Goal: Browse casually

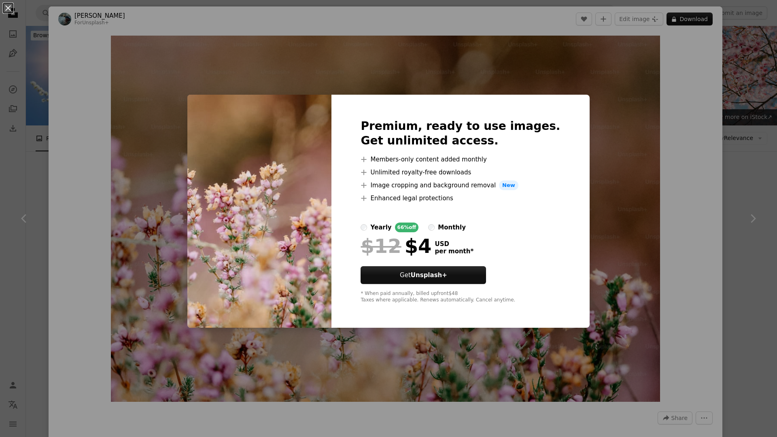
scroll to position [4357, 0]
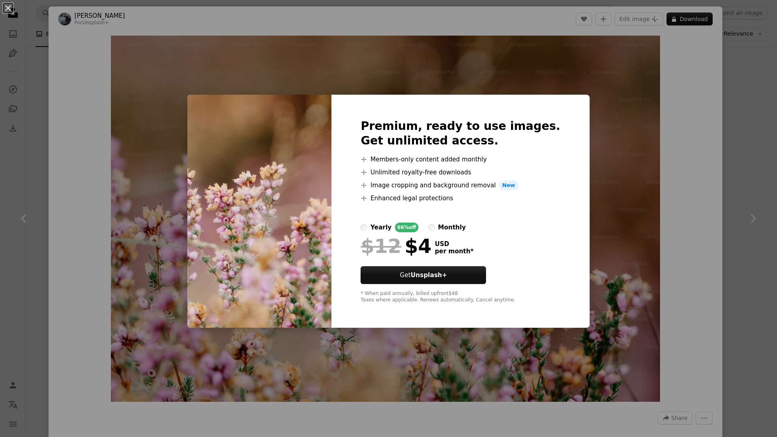
click at [516, 85] on div "An X shape Premium, ready to use images. Get unlimited access. A plus sign Memb…" at bounding box center [388, 218] width 777 height 437
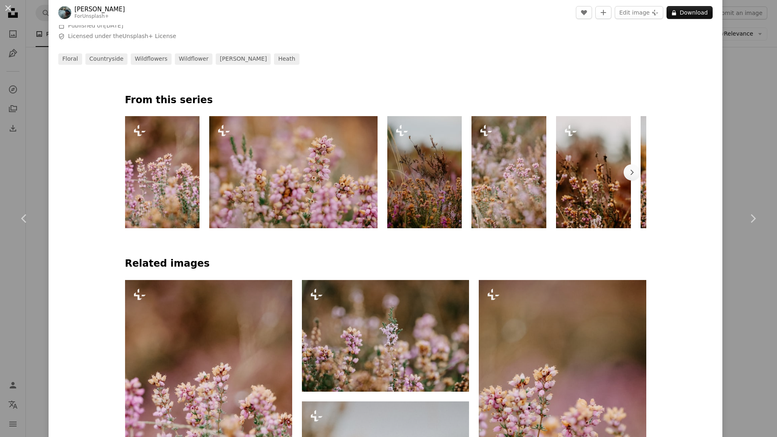
scroll to position [445, 0]
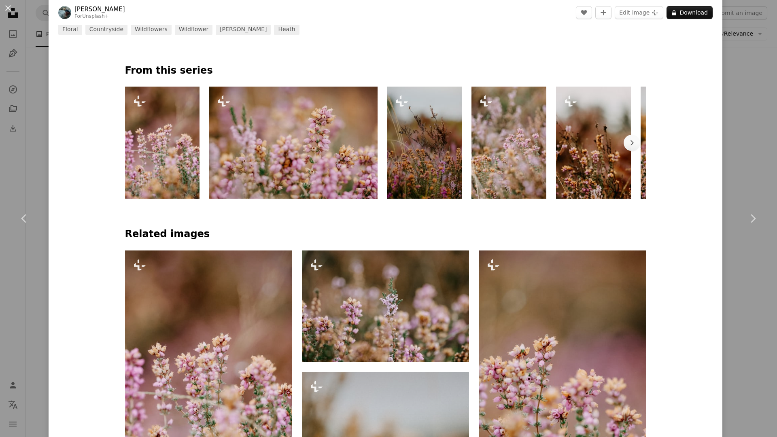
click at [323, 155] on img at bounding box center [293, 143] width 168 height 112
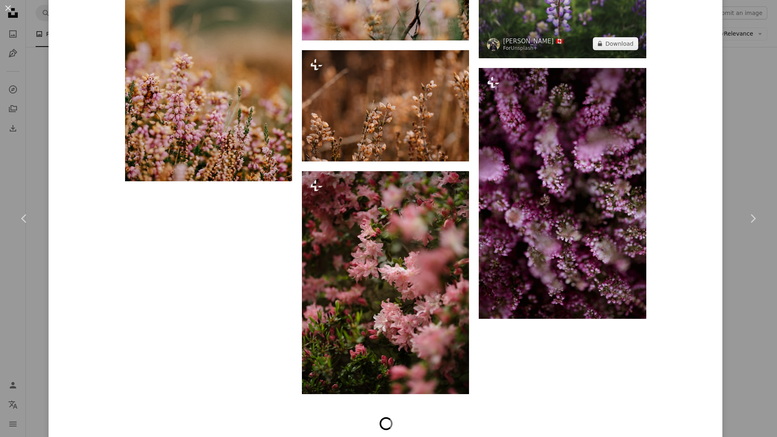
scroll to position [1822, 0]
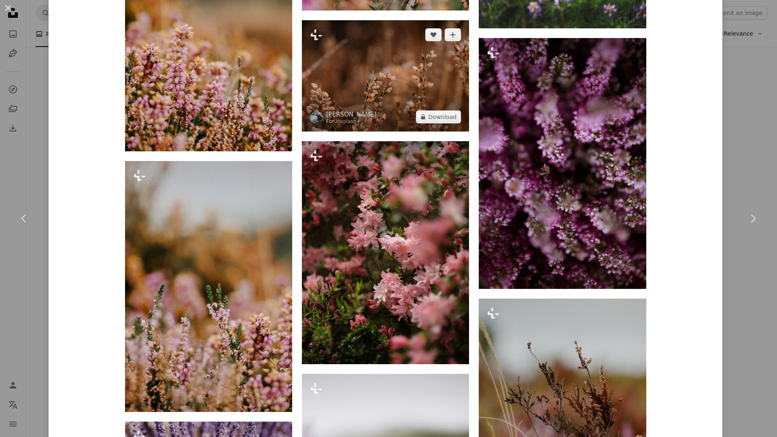
click at [434, 102] on img at bounding box center [385, 75] width 167 height 111
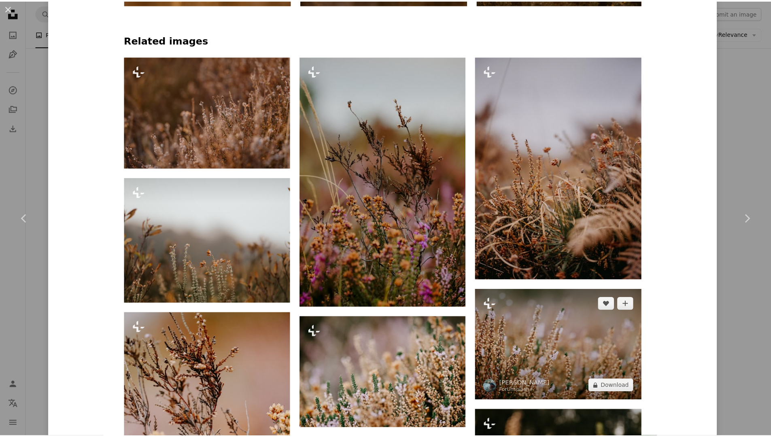
scroll to position [810, 0]
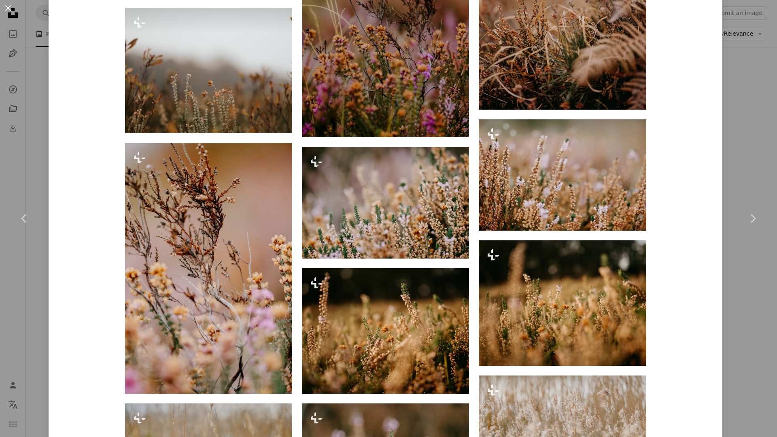
click at [9, 8] on button "An X shape" at bounding box center [8, 8] width 10 height 10
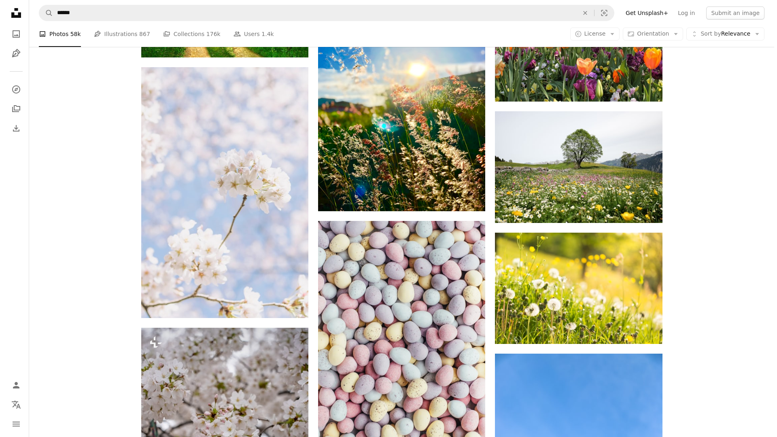
scroll to position [6220, 0]
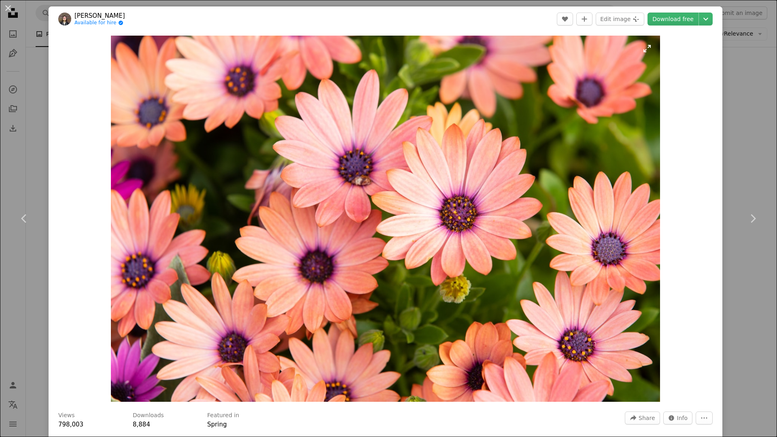
click at [643, 49] on img "Zoom in on this image" at bounding box center [386, 219] width 550 height 366
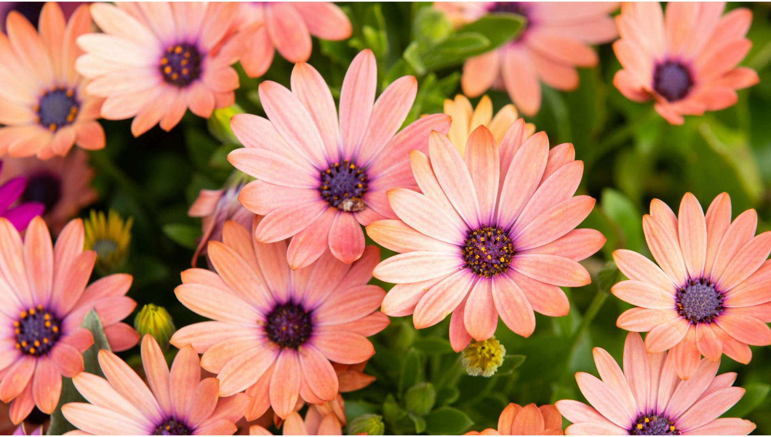
scroll to position [37, 0]
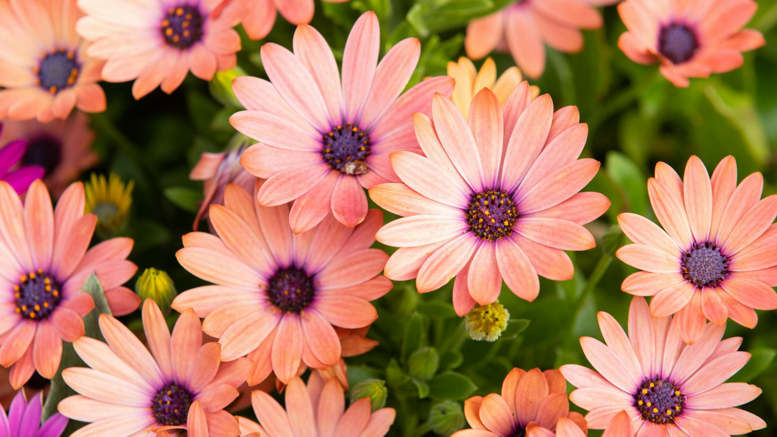
click at [753, 10] on img "Zoom out on this image" at bounding box center [389, 222] width 778 height 519
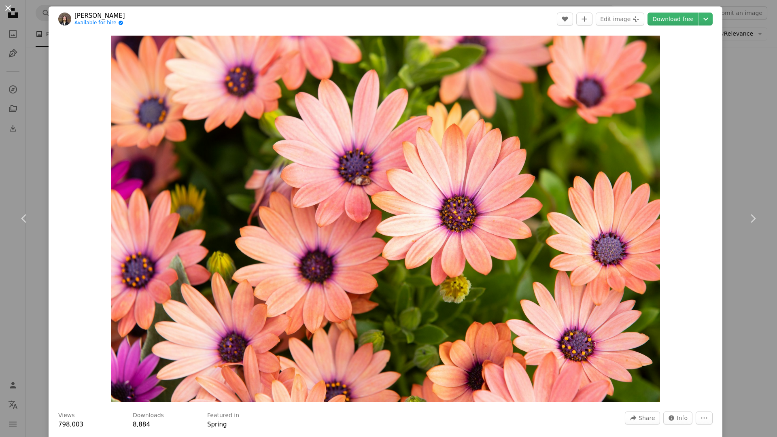
click at [10, 6] on button "An X shape" at bounding box center [8, 8] width 10 height 10
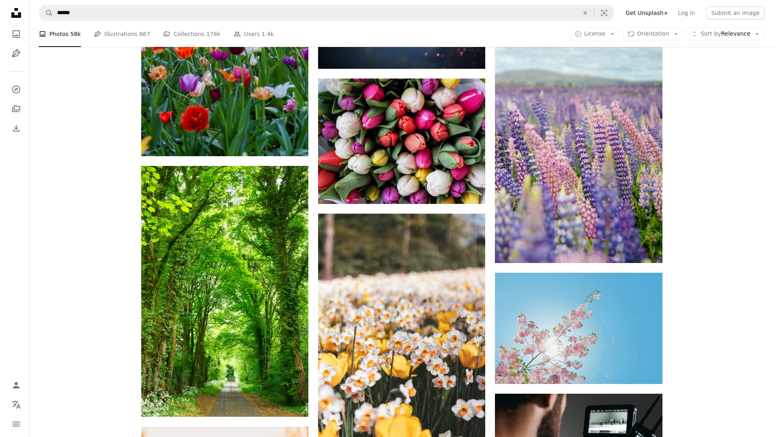
scroll to position [2940, 0]
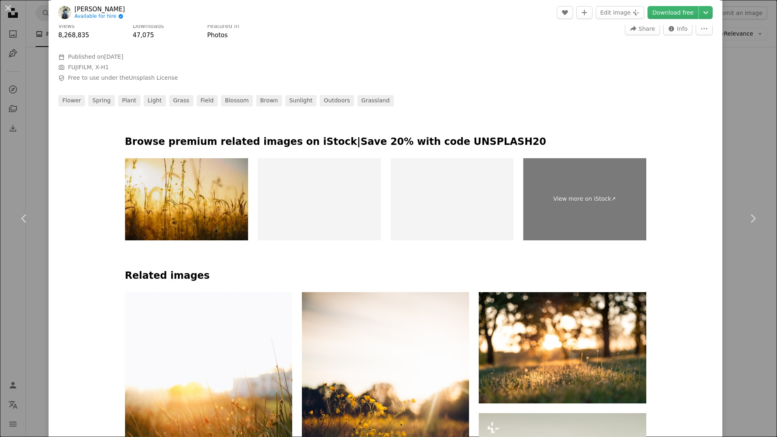
scroll to position [395, 0]
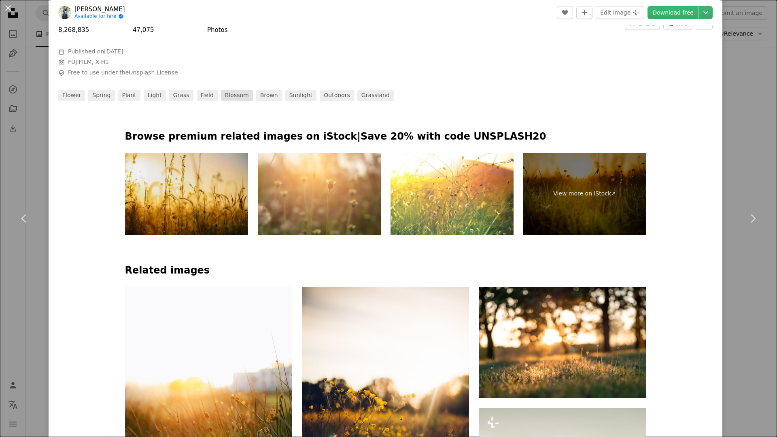
click at [221, 98] on link "blossom" at bounding box center [237, 95] width 32 height 11
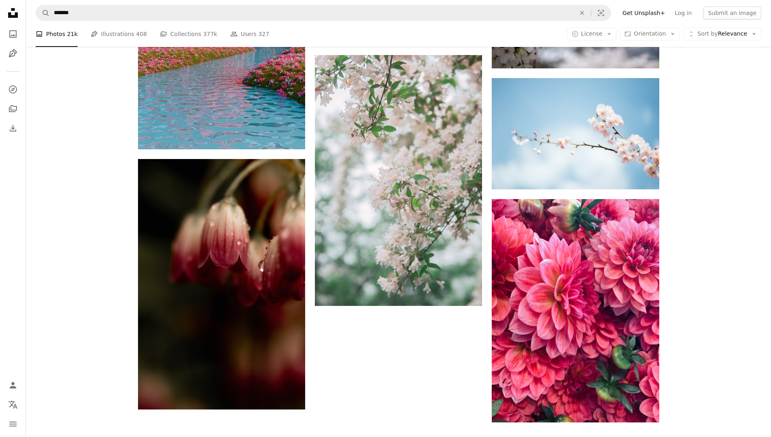
scroll to position [1327, 0]
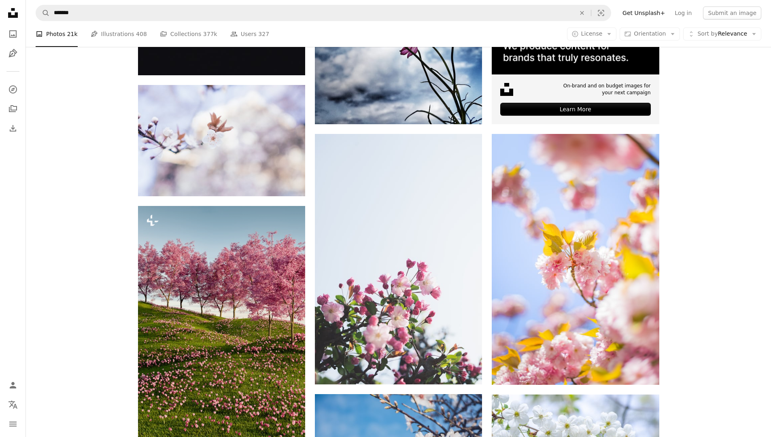
scroll to position [4094, 0]
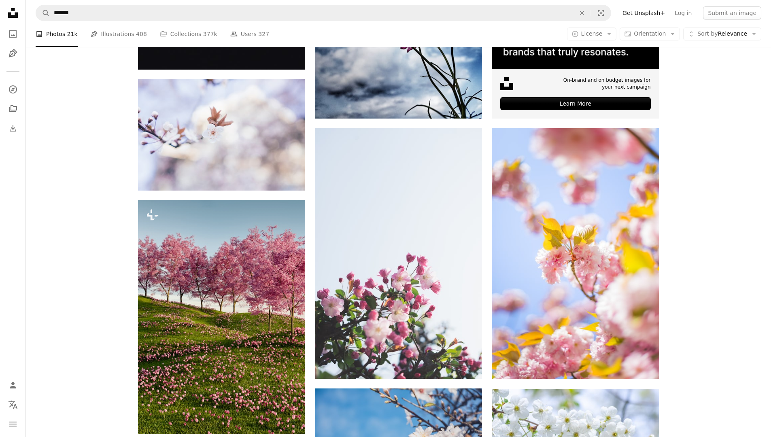
drag, startPoint x: 766, startPoint y: 296, endPoint x: 768, endPoint y: 324, distance: 28.0
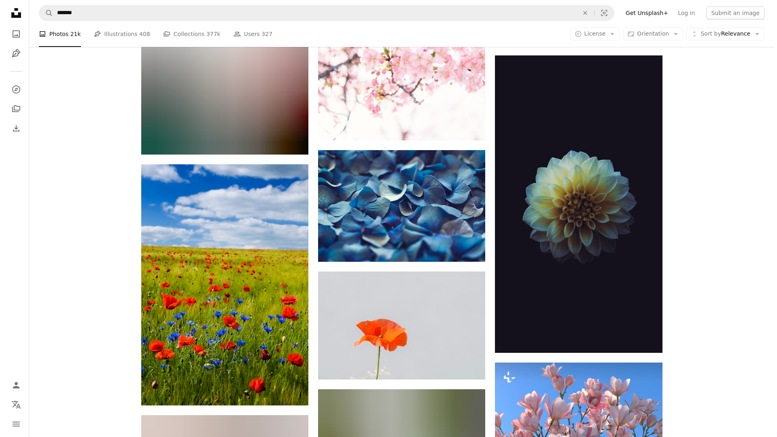
scroll to position [4628, 0]
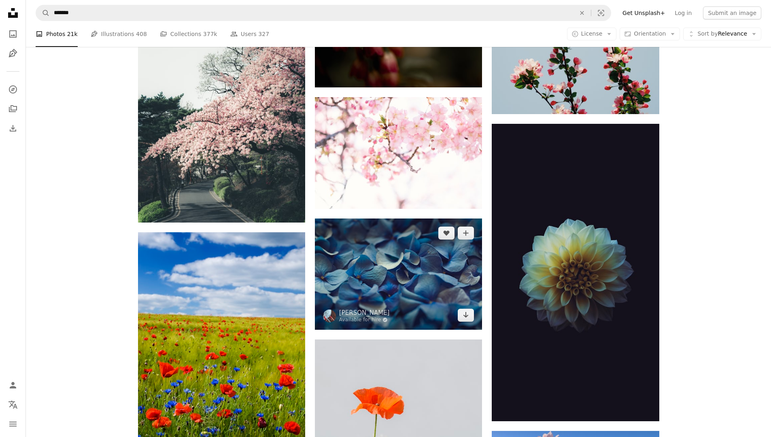
click at [443, 219] on img at bounding box center [398, 274] width 167 height 111
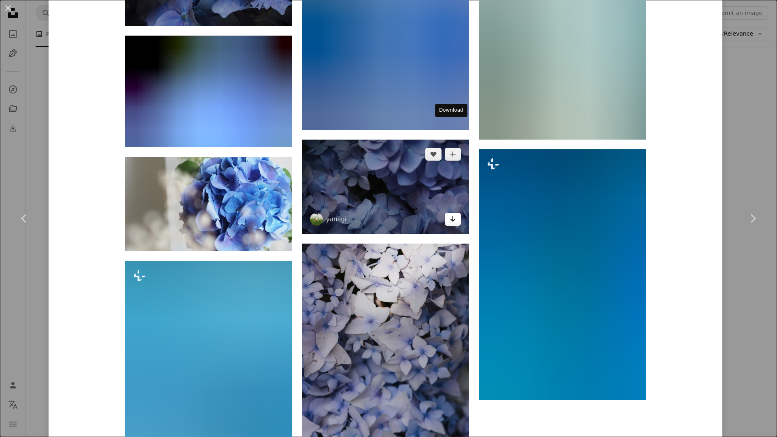
scroll to position [2769, 0]
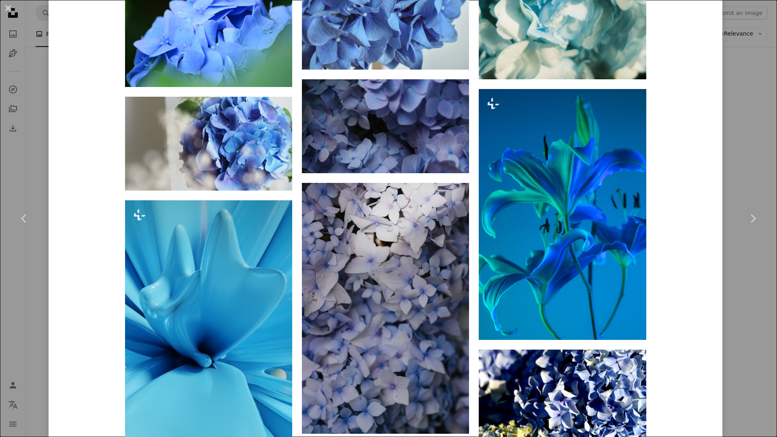
drag, startPoint x: 770, startPoint y: 289, endPoint x: 769, endPoint y: 296, distance: 7.3
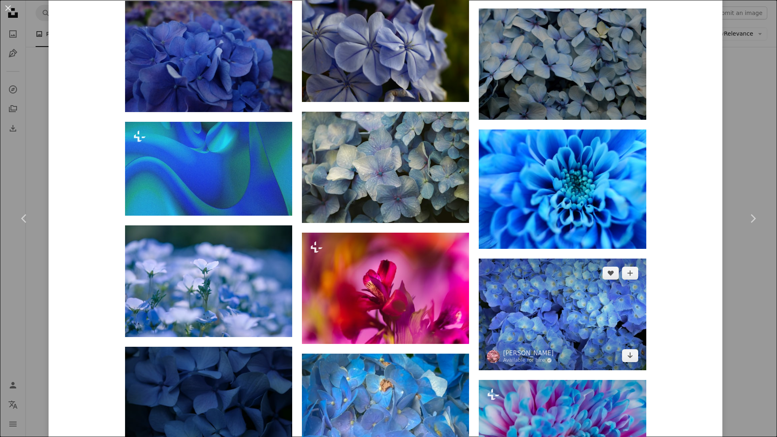
scroll to position [5125, 0]
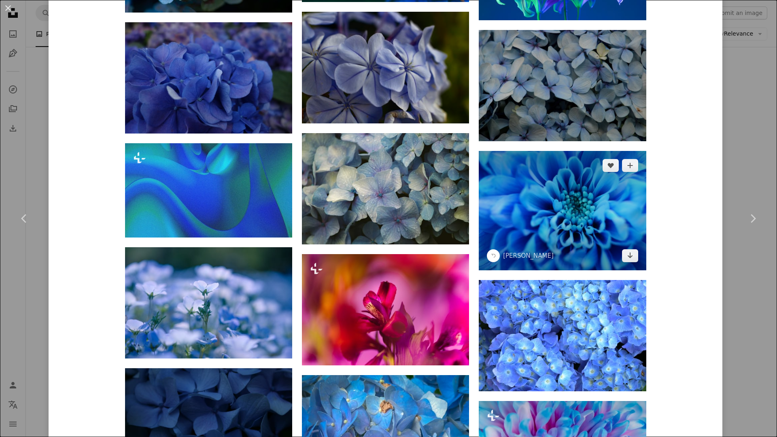
click at [576, 151] on img at bounding box center [562, 210] width 167 height 119
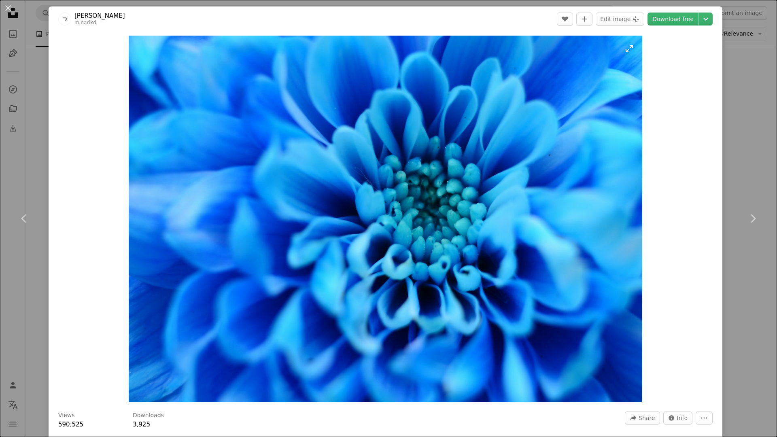
click at [626, 50] on img "Zoom in on this image" at bounding box center [385, 219] width 513 height 366
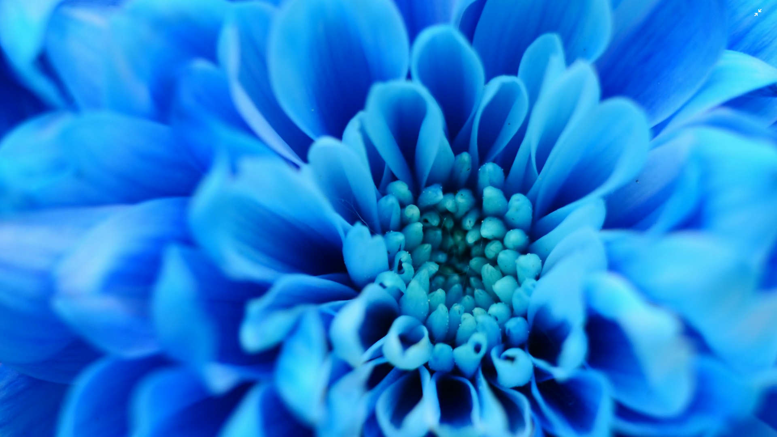
scroll to position [55, 0]
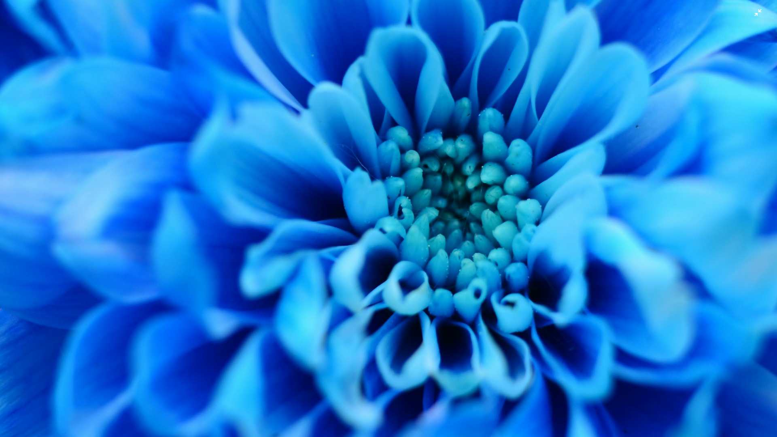
click button "Zoom out on this image" at bounding box center [389, 164] width 778 height 438
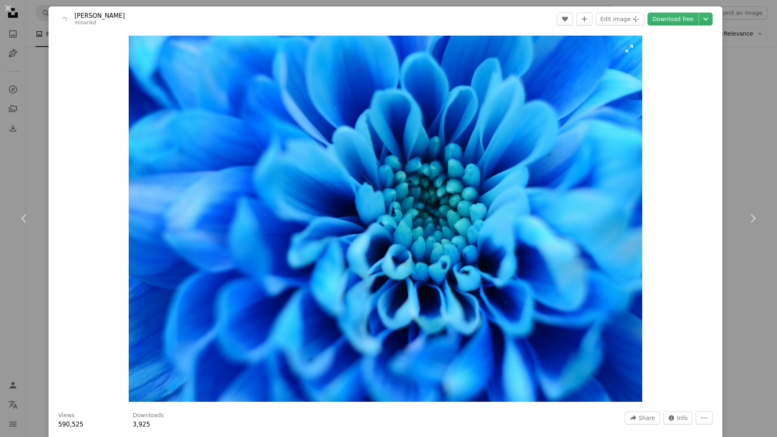
click at [629, 47] on img "Zoom in on this image" at bounding box center [385, 219] width 513 height 366
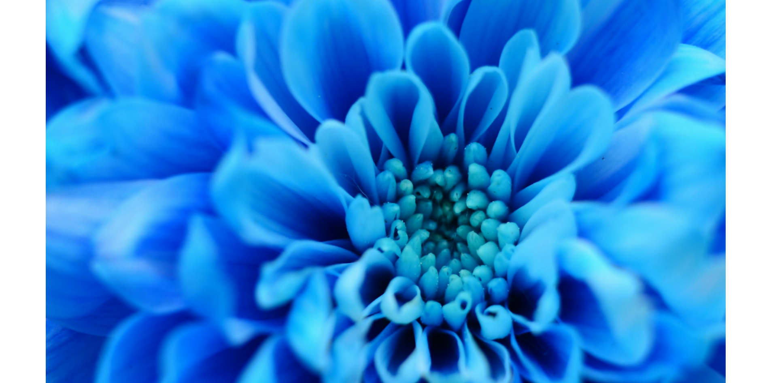
scroll to position [55, 0]
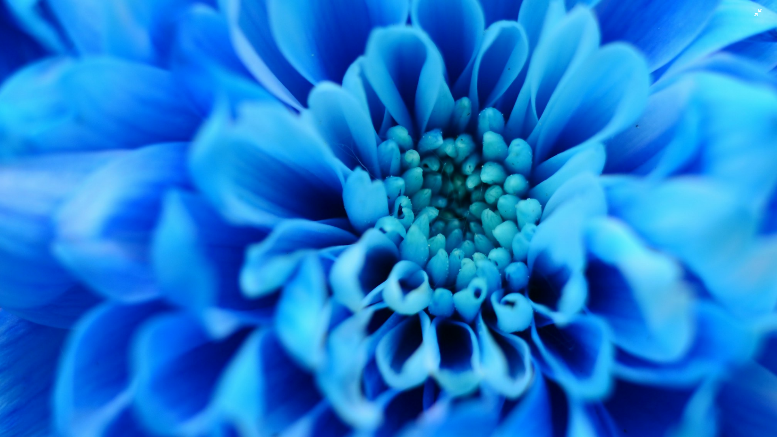
click at [753, 11] on img "Zoom out on this image" at bounding box center [389, 223] width 778 height 556
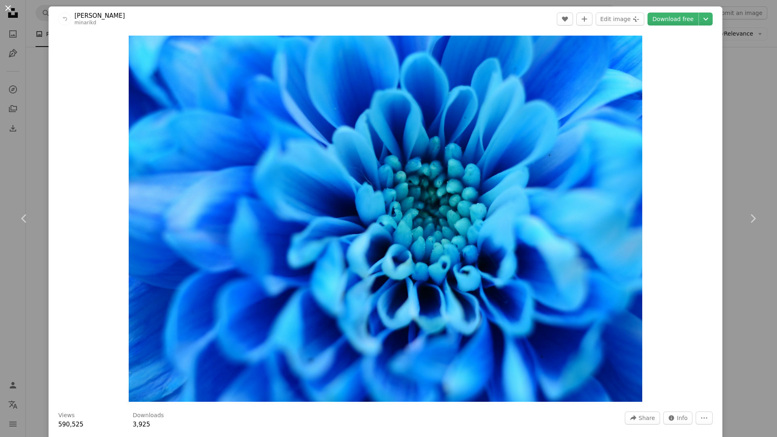
click at [5, 8] on button "An X shape" at bounding box center [8, 8] width 10 height 10
